Goal: Task Accomplishment & Management: Use online tool/utility

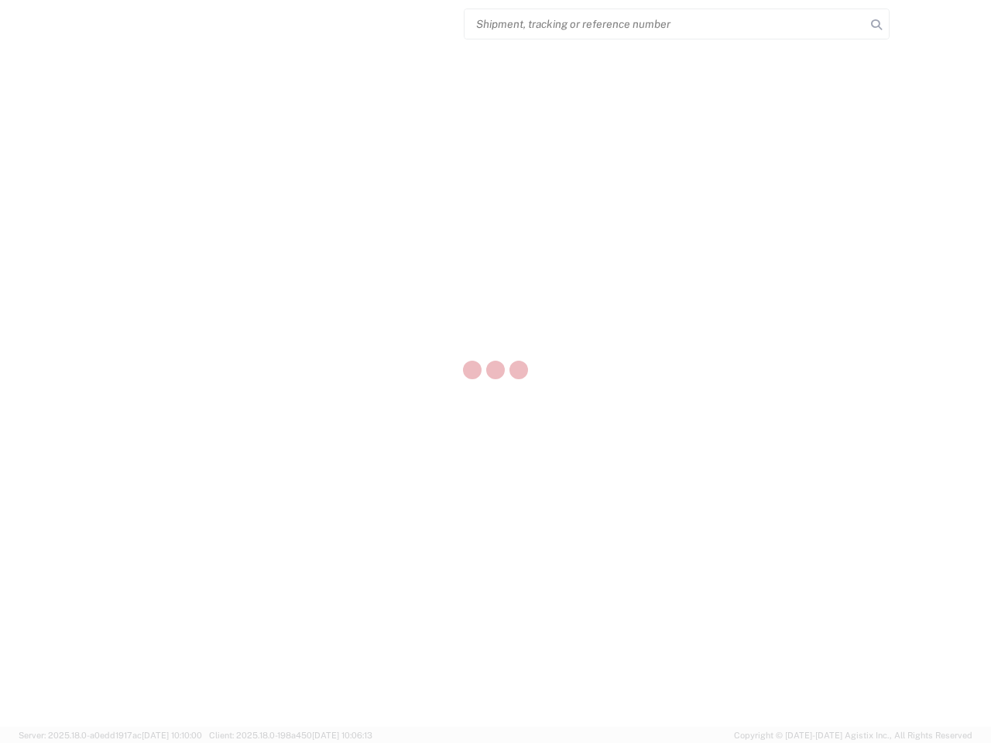
select select "US"
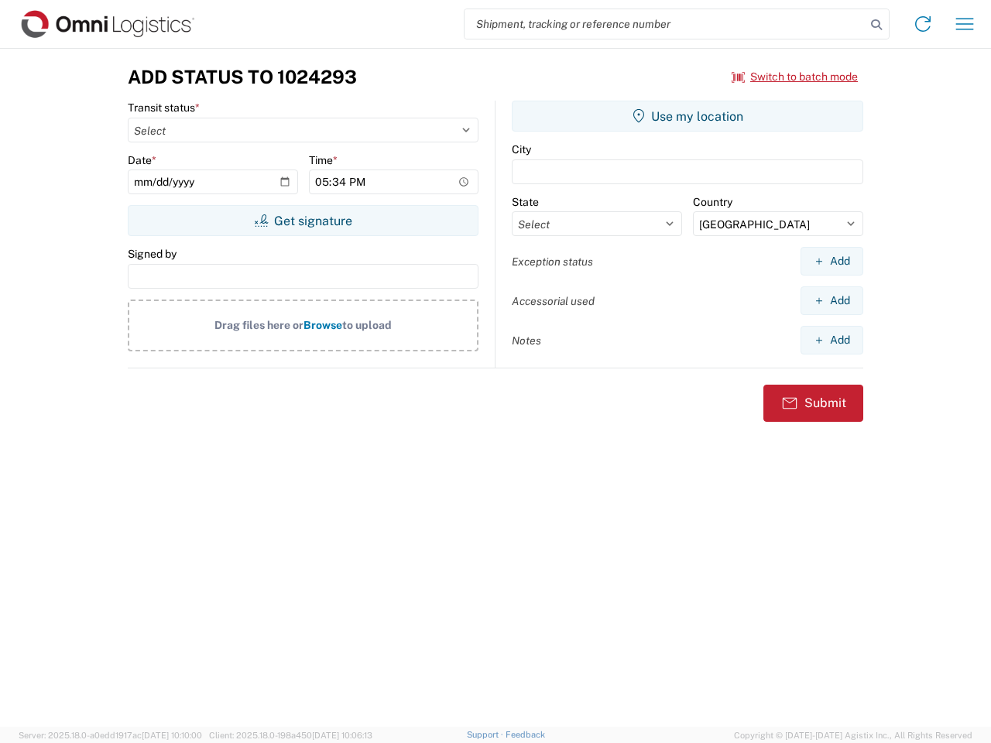
click at [665, 24] on input "search" at bounding box center [665, 23] width 401 height 29
click at [877, 25] on icon at bounding box center [877, 25] width 22 height 22
click at [923, 24] on icon at bounding box center [923, 24] width 25 height 25
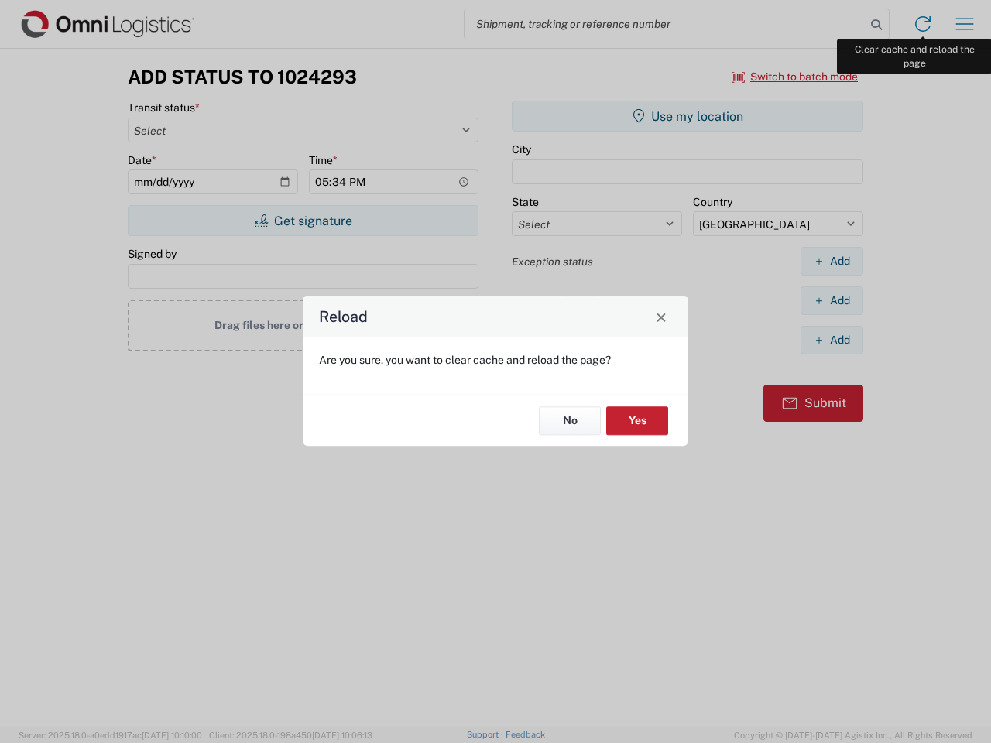
click at [965, 24] on div "Reload Are you sure, you want to clear cache and reload the page? No Yes" at bounding box center [495, 371] width 991 height 743
click at [795, 77] on div "Reload Are you sure, you want to clear cache and reload the page? No Yes" at bounding box center [495, 371] width 991 height 743
click at [303, 221] on div "Reload Are you sure, you want to clear cache and reload the page? No Yes" at bounding box center [495, 371] width 991 height 743
click at [688, 116] on div "Reload Are you sure, you want to clear cache and reload the page? No Yes" at bounding box center [495, 371] width 991 height 743
click at [832, 261] on div "Reload Are you sure, you want to clear cache and reload the page? No Yes" at bounding box center [495, 371] width 991 height 743
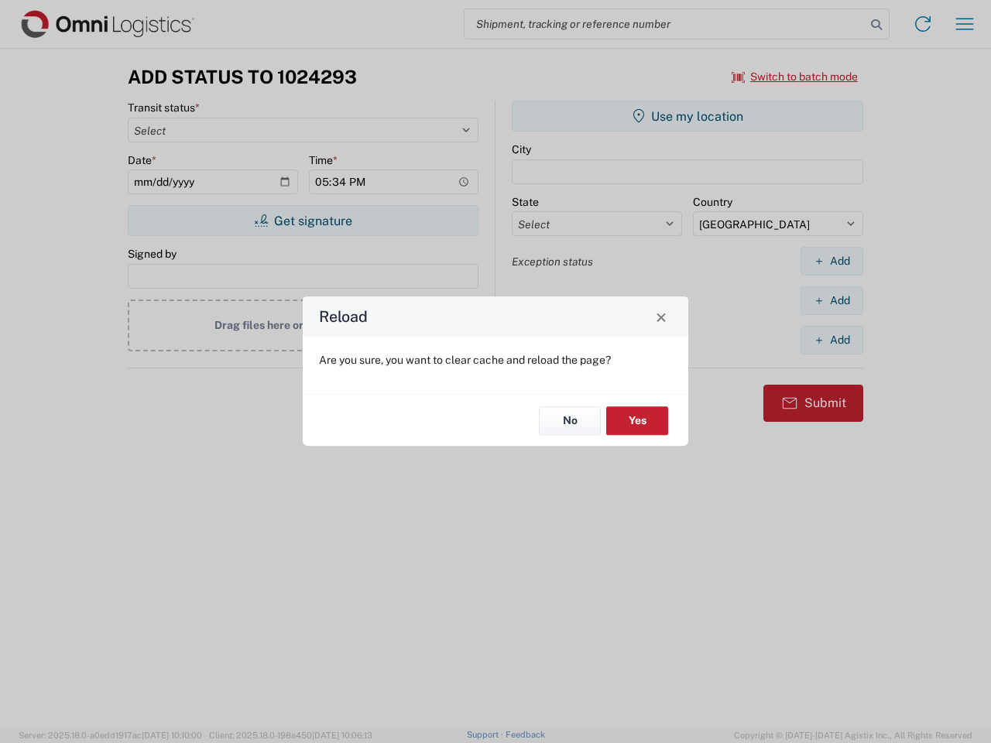
click at [832, 300] on div "Reload Are you sure, you want to clear cache and reload the page? No Yes" at bounding box center [495, 371] width 991 height 743
click at [832, 340] on div "Reload Are you sure, you want to clear cache and reload the page? No Yes" at bounding box center [495, 371] width 991 height 743
